Goal: Check status: Verify the current state of an ongoing process or item

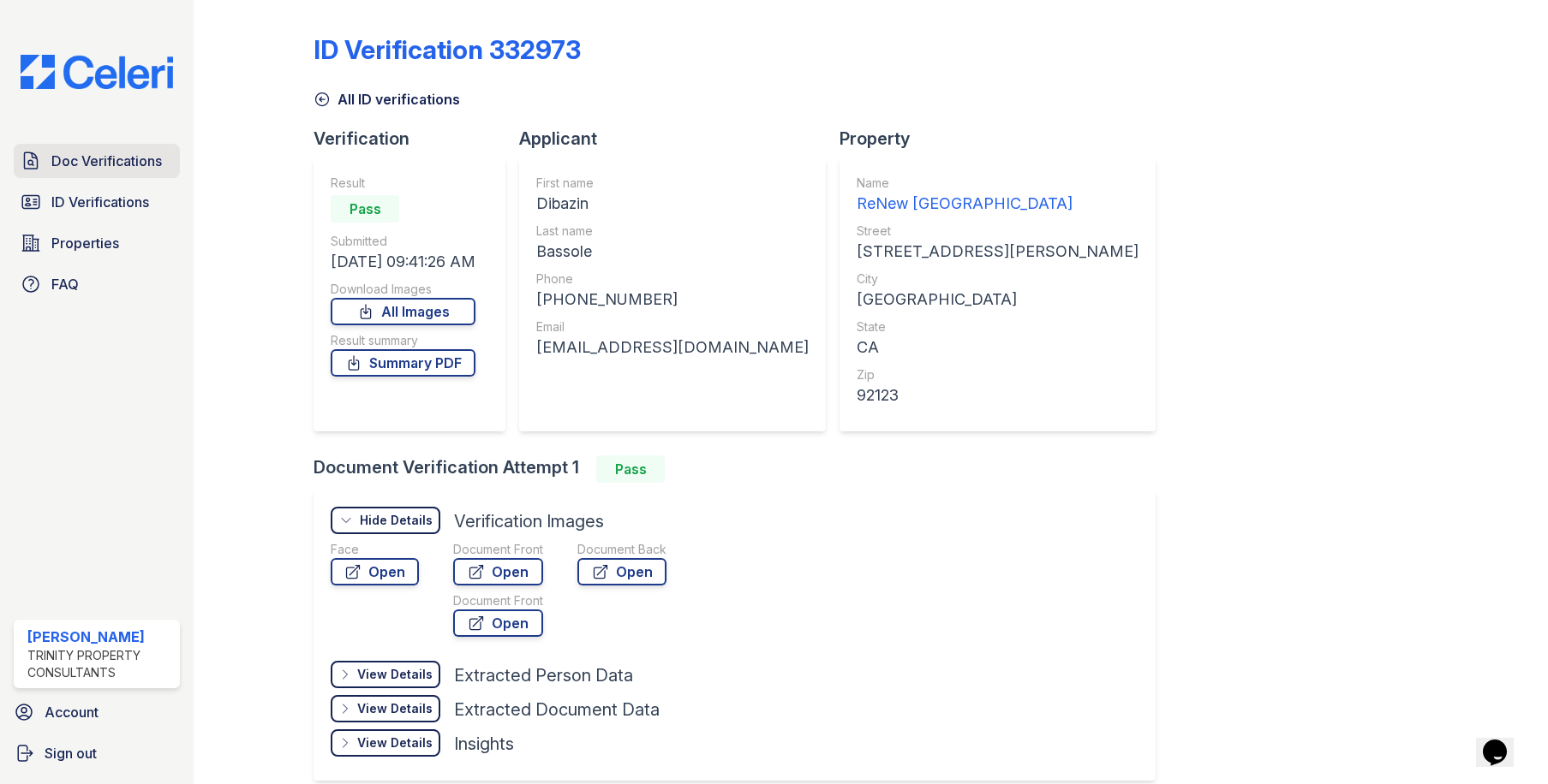
click at [86, 153] on span "Doc Verifications" at bounding box center [106, 161] width 110 height 20
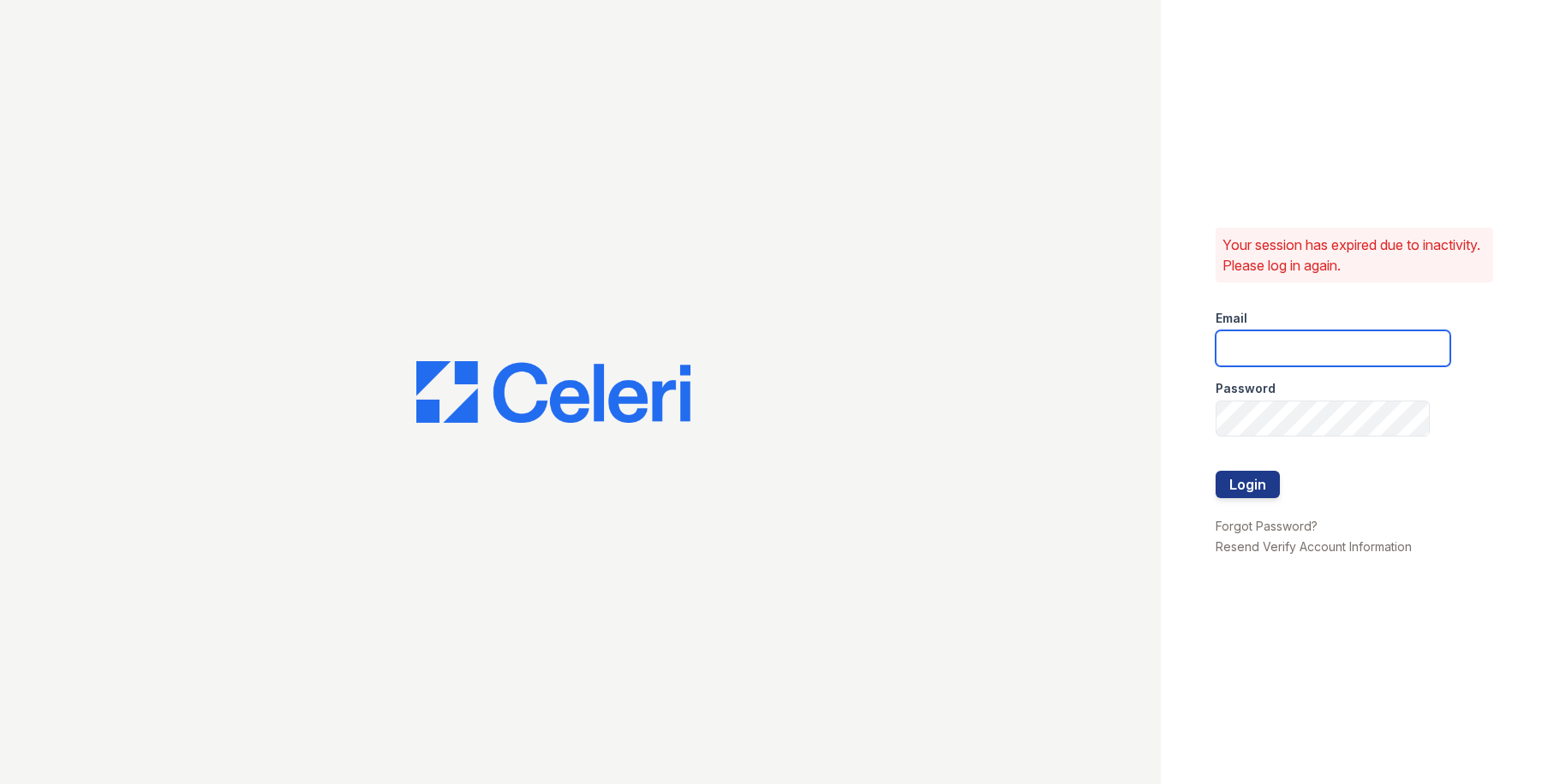
click at [1249, 337] on input "email" at bounding box center [1333, 348] width 235 height 36
type input "owilliams@trinity-pm.com"
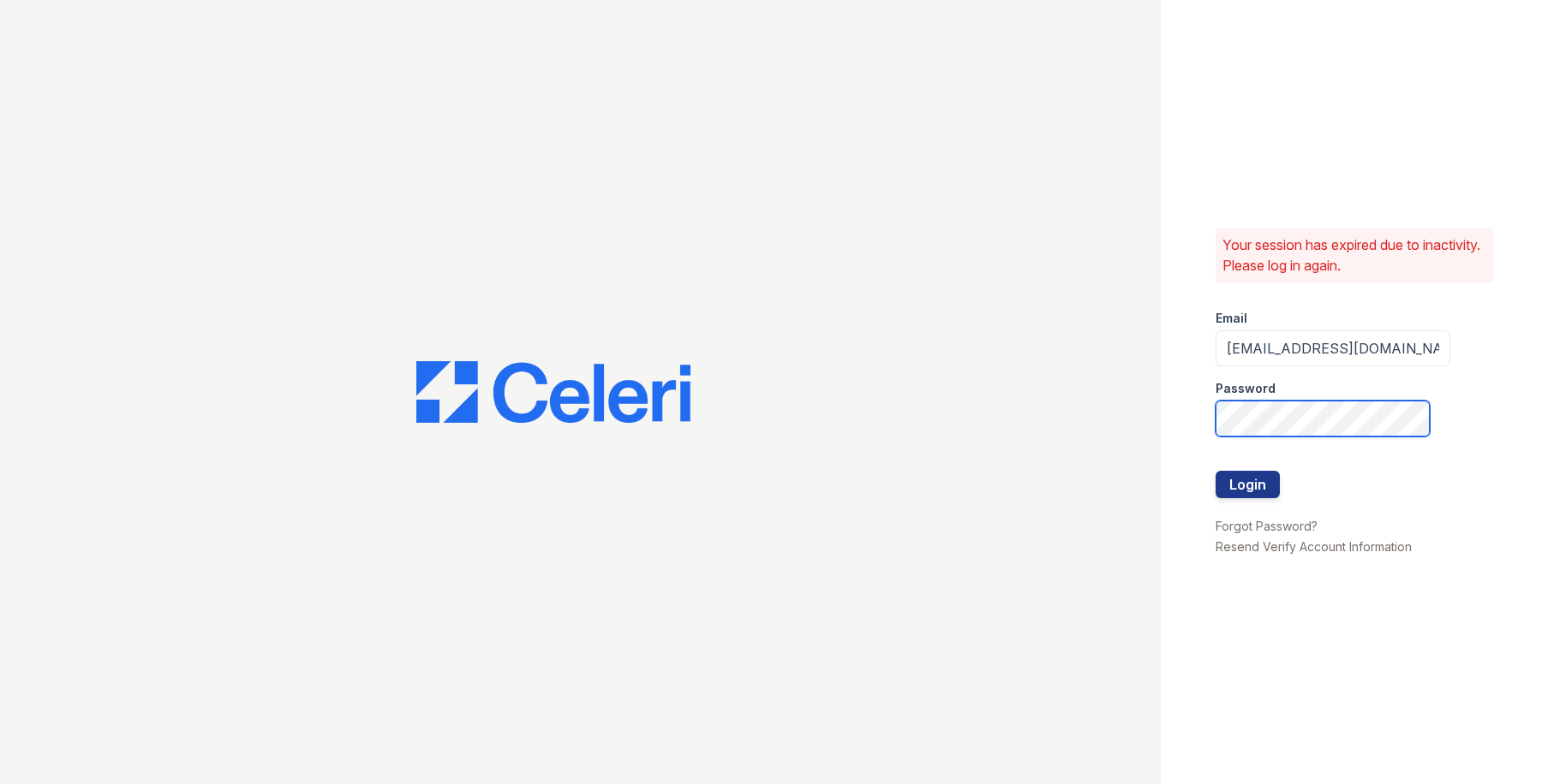
click at [1215, 471] on button "Login" at bounding box center [1247, 484] width 64 height 27
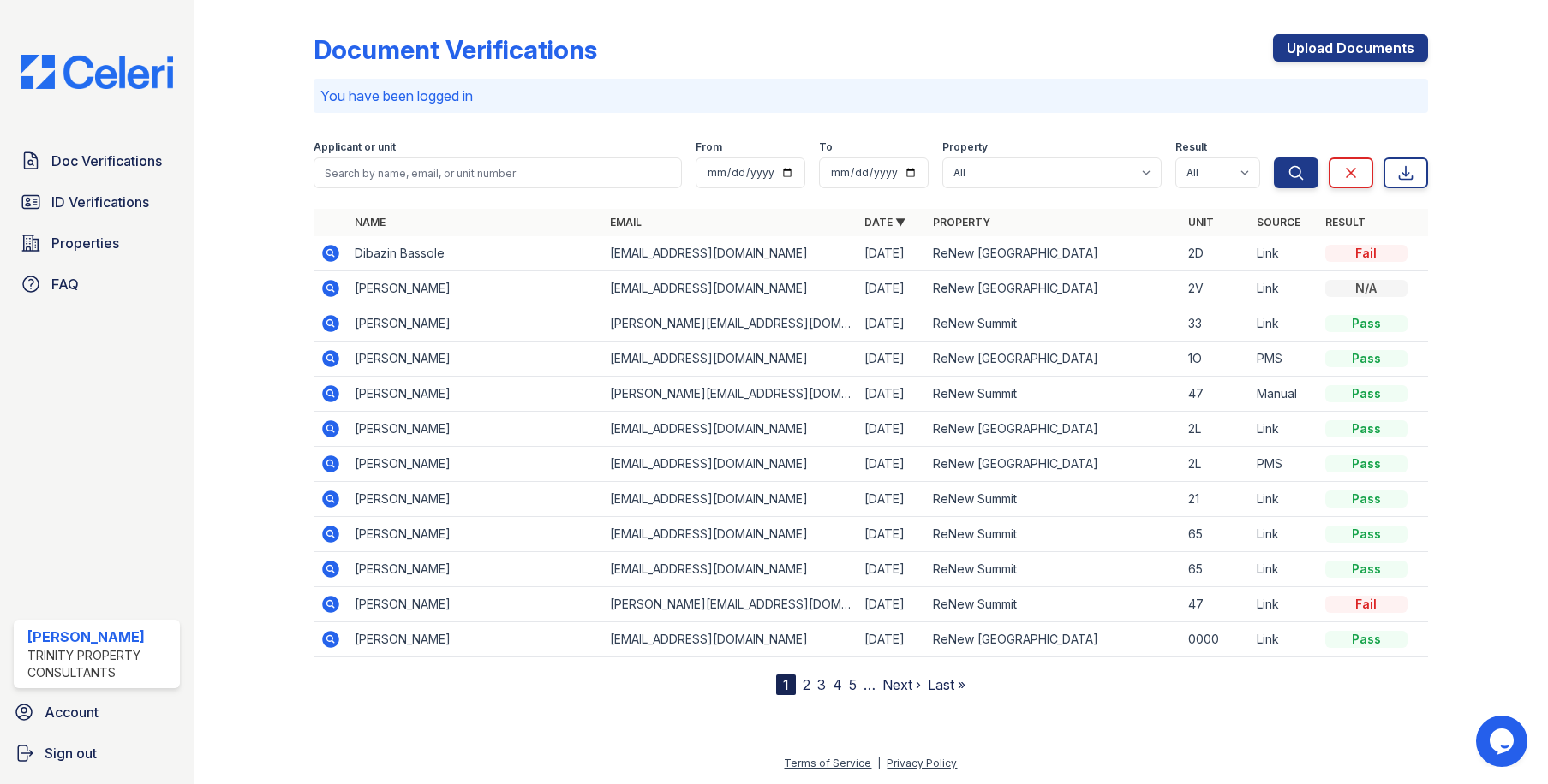
click at [328, 283] on icon at bounding box center [331, 288] width 17 height 17
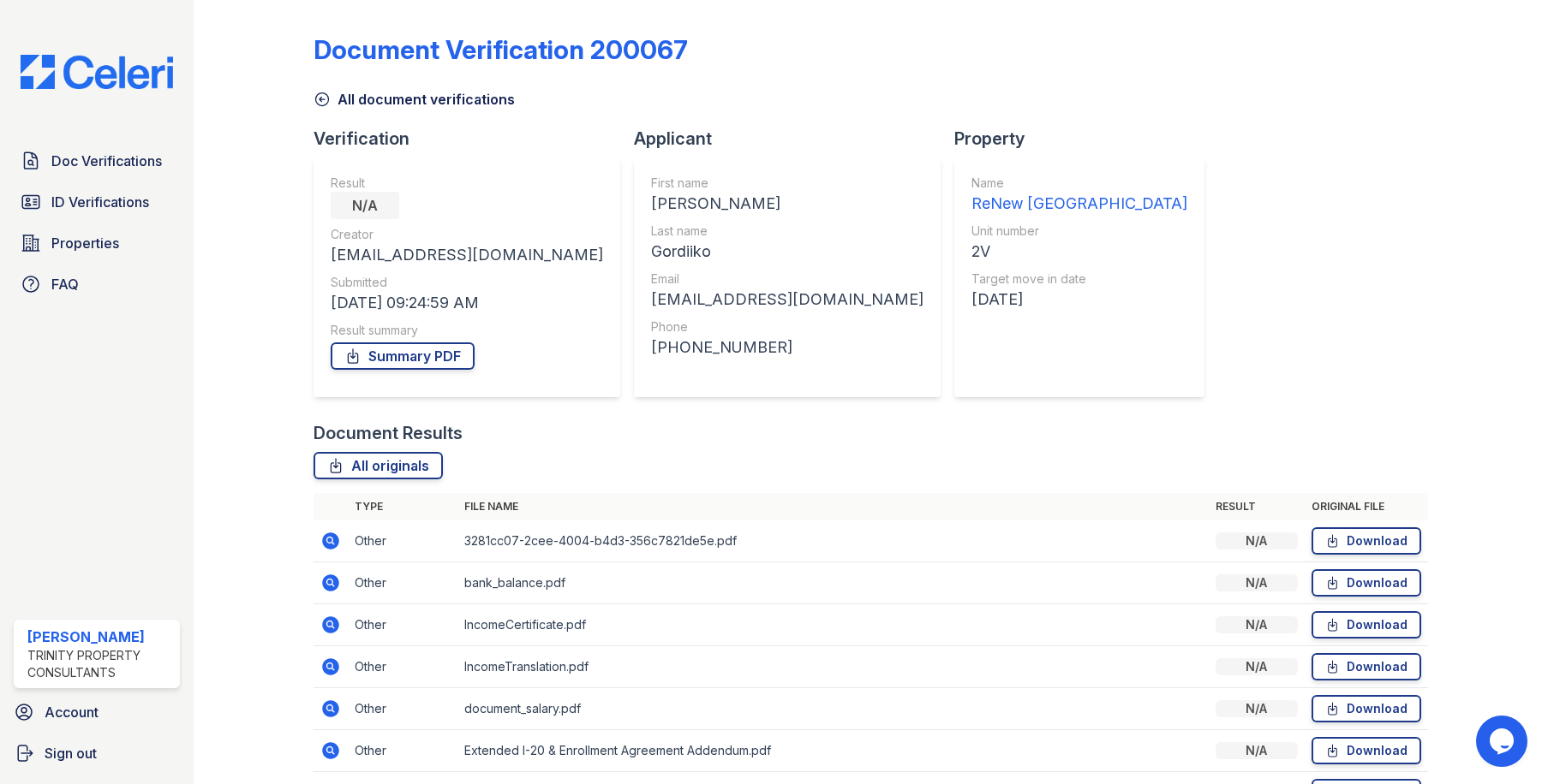
scroll to position [86, 0]
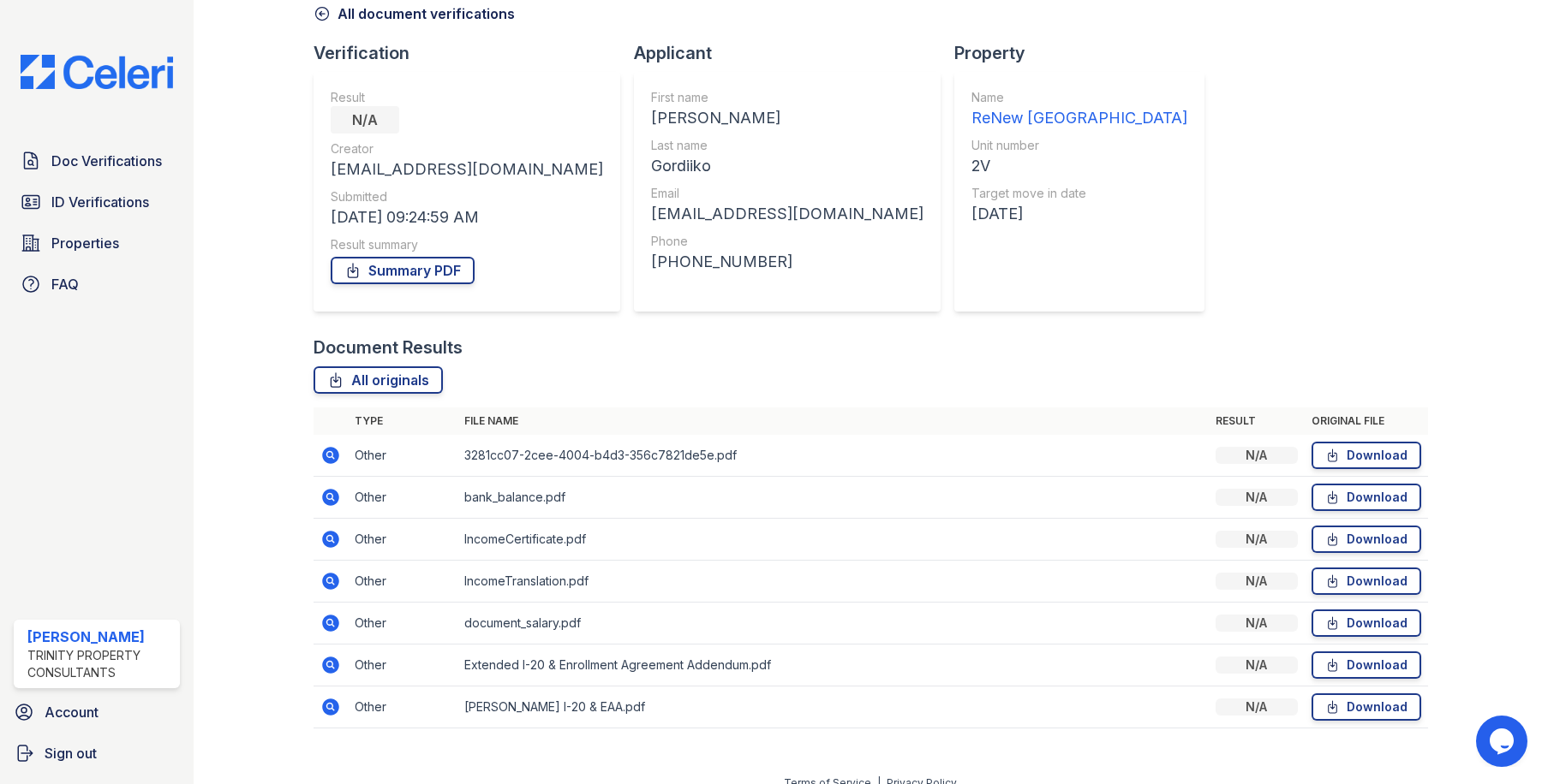
click at [324, 454] on icon at bounding box center [331, 455] width 17 height 17
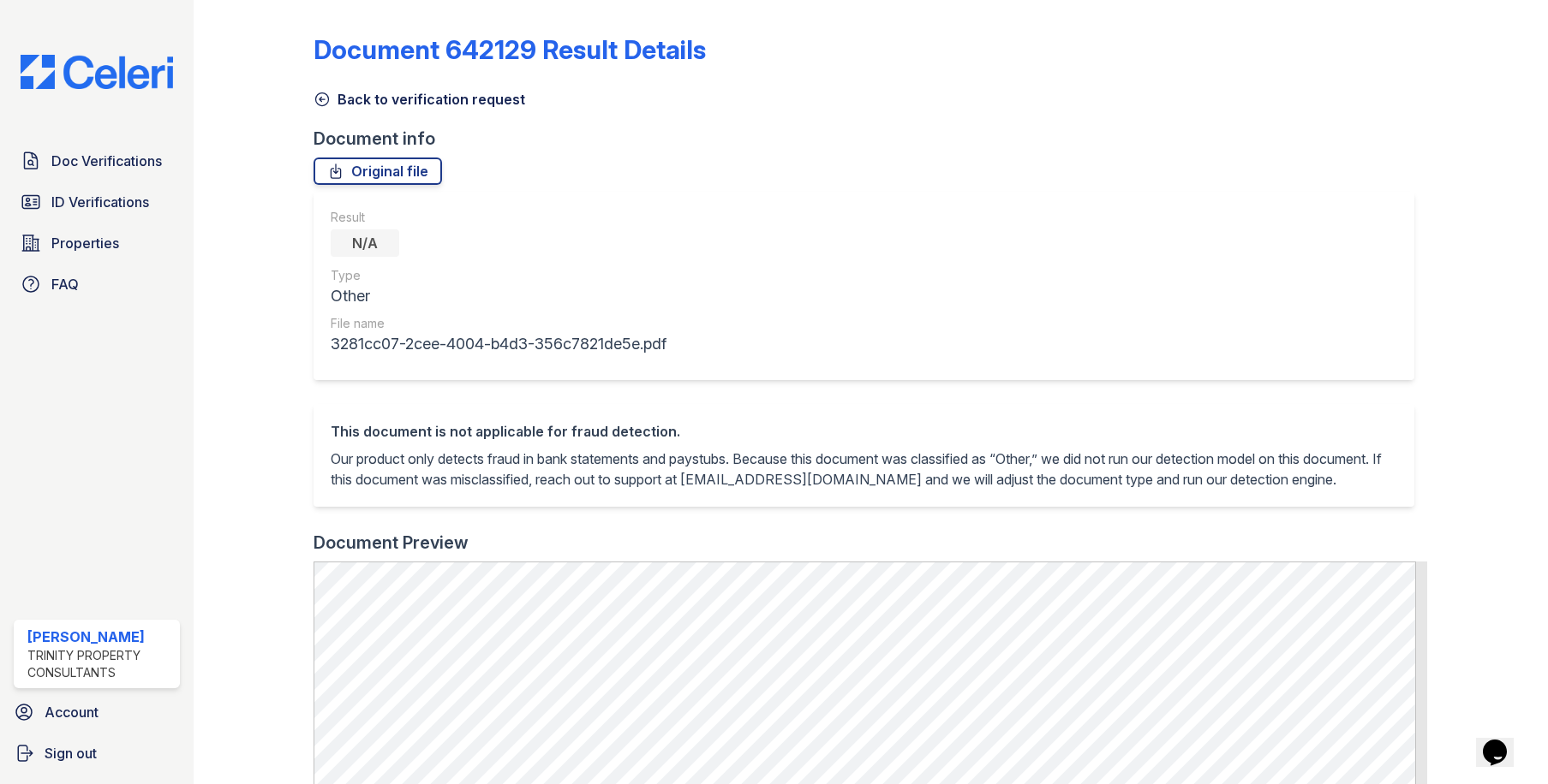
click at [319, 99] on icon at bounding box center [322, 100] width 13 height 13
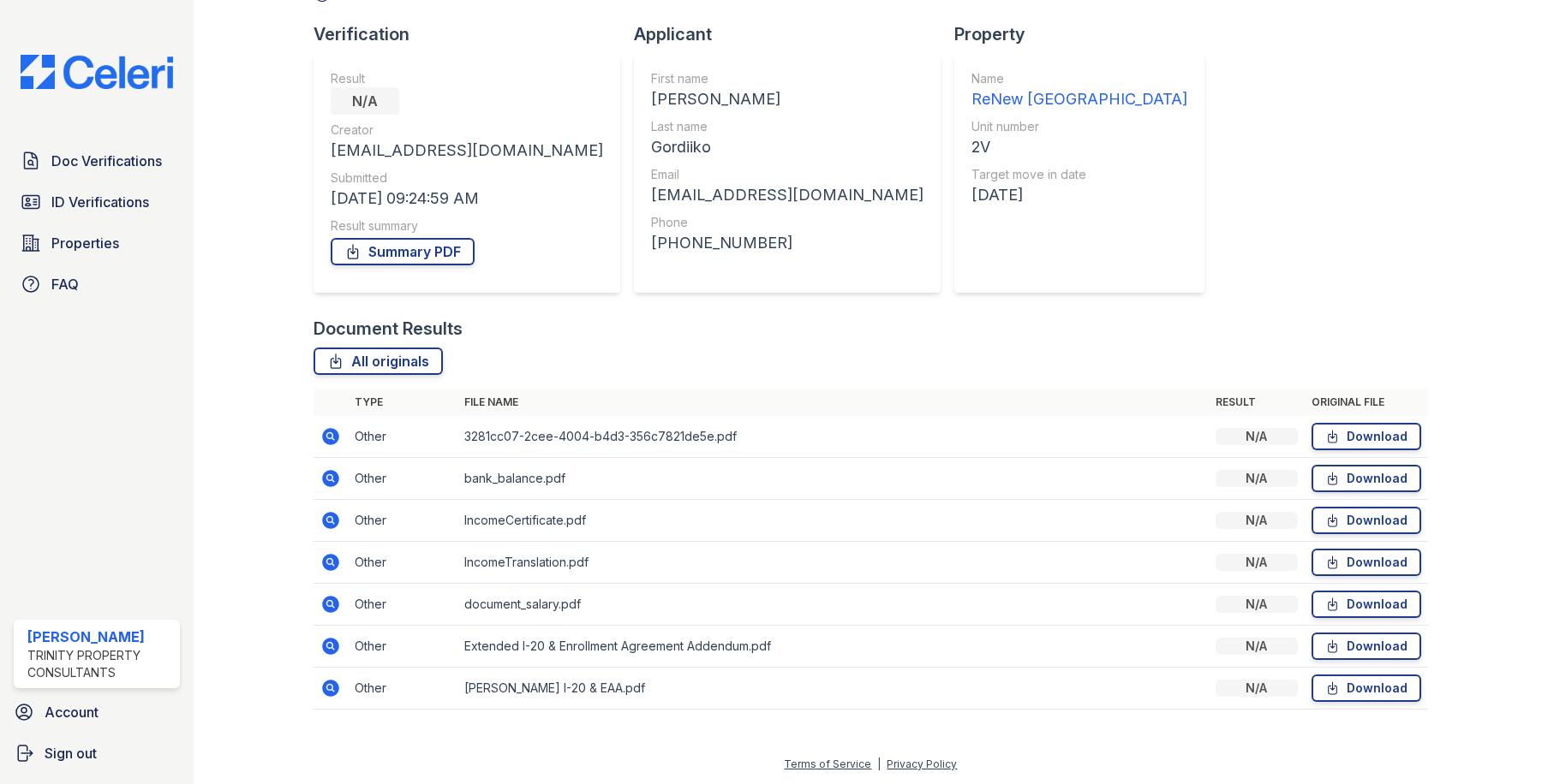
scroll to position [105, 0]
click at [328, 644] on icon at bounding box center [330, 644] width 4 height 4
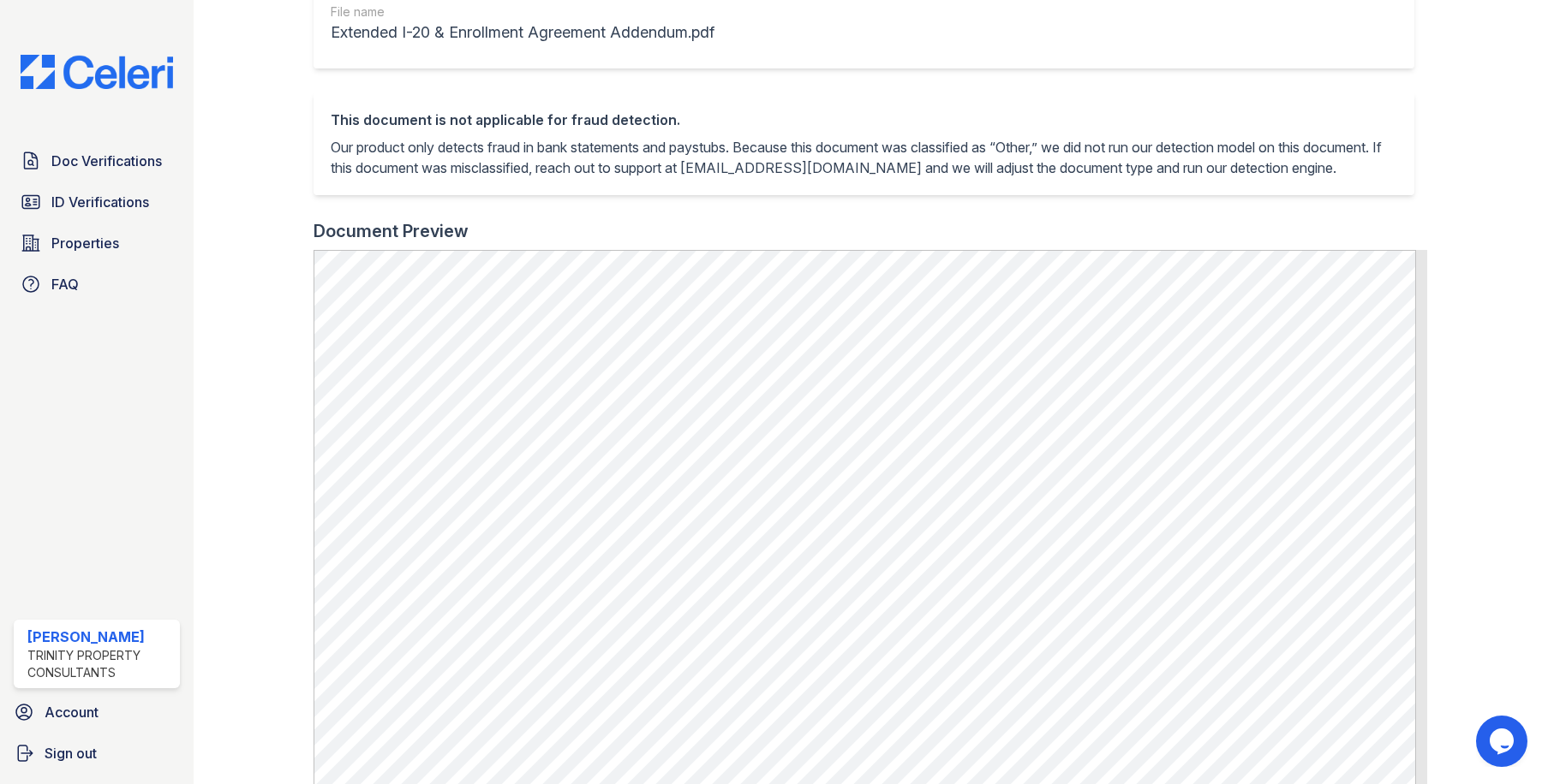
scroll to position [342, 0]
